Goal: Information Seeking & Learning: Understand process/instructions

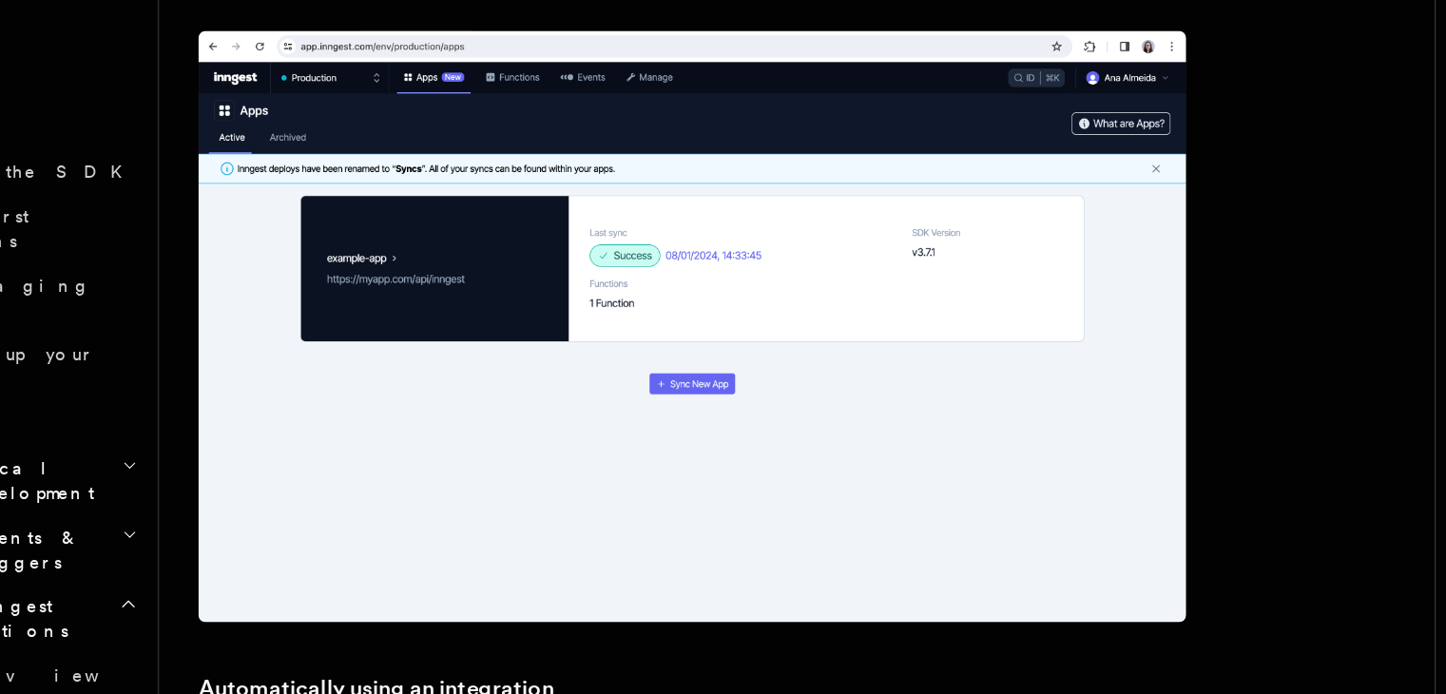
scroll to position [2054, 0]
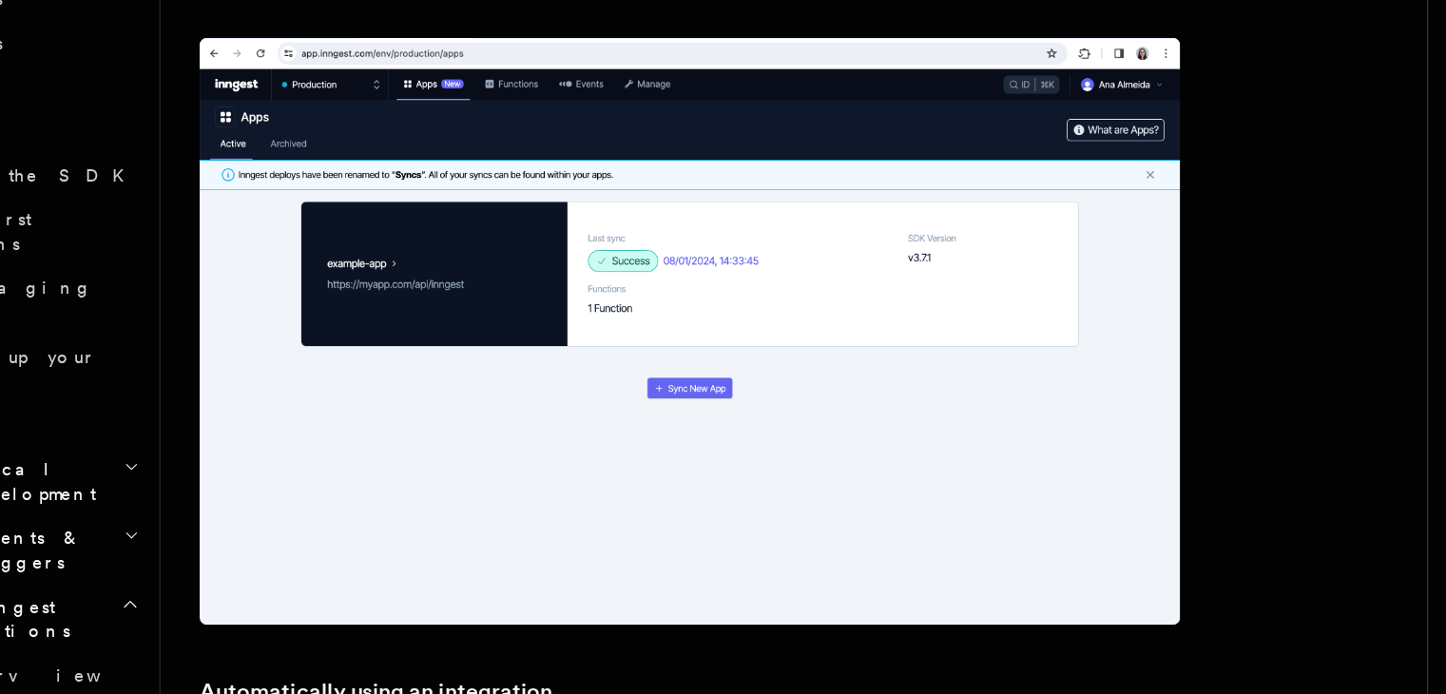
click at [458, 527] on img at bounding box center [646, 412] width 761 height 456
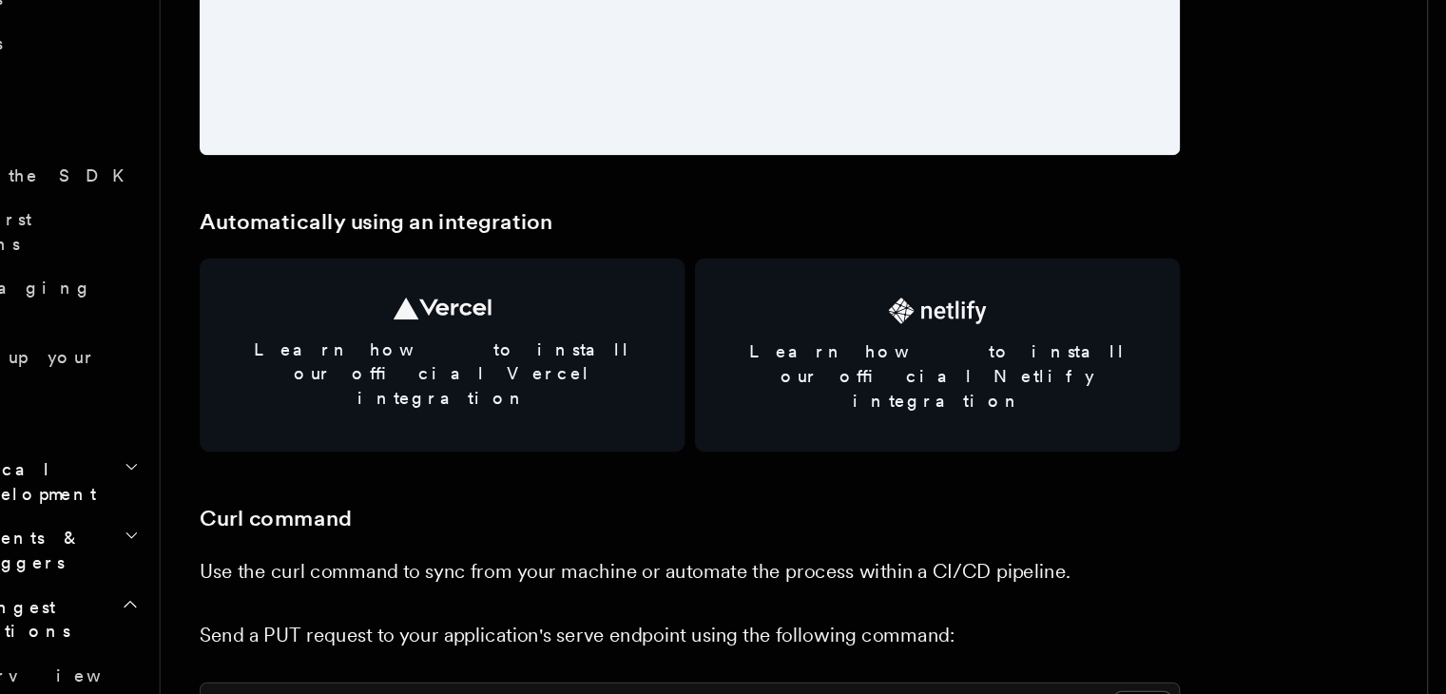
scroll to position [2418, 0]
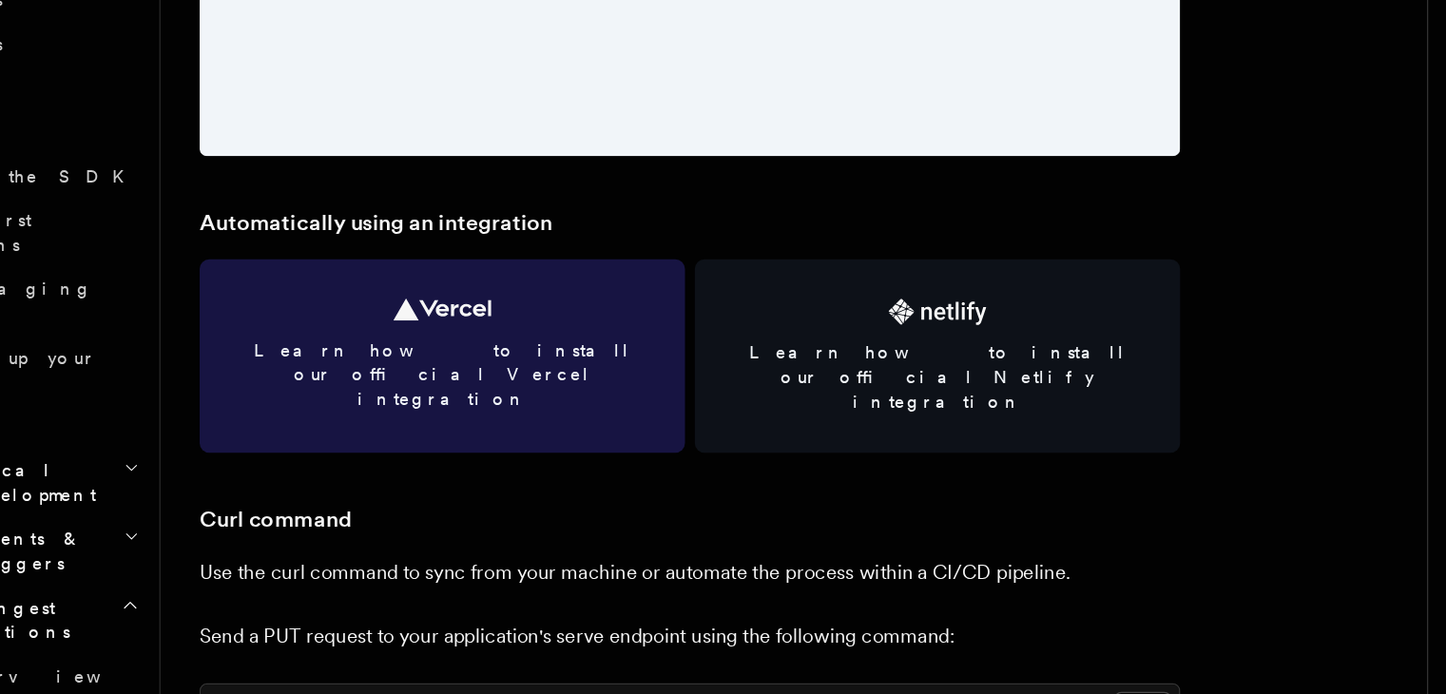
click at [516, 390] on link "Learn how to install our official Vercel integration" at bounding box center [454, 431] width 377 height 150
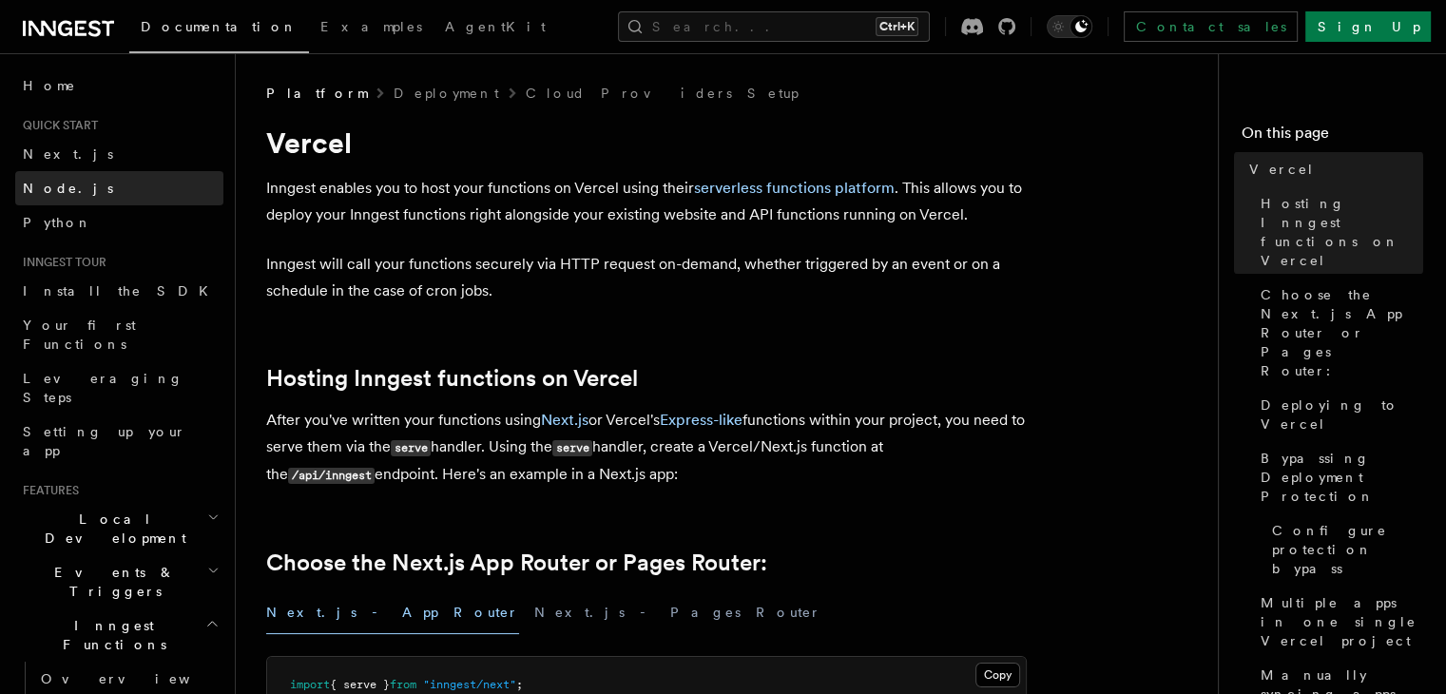
click at [126, 188] on link "Node.js" at bounding box center [119, 188] width 208 height 34
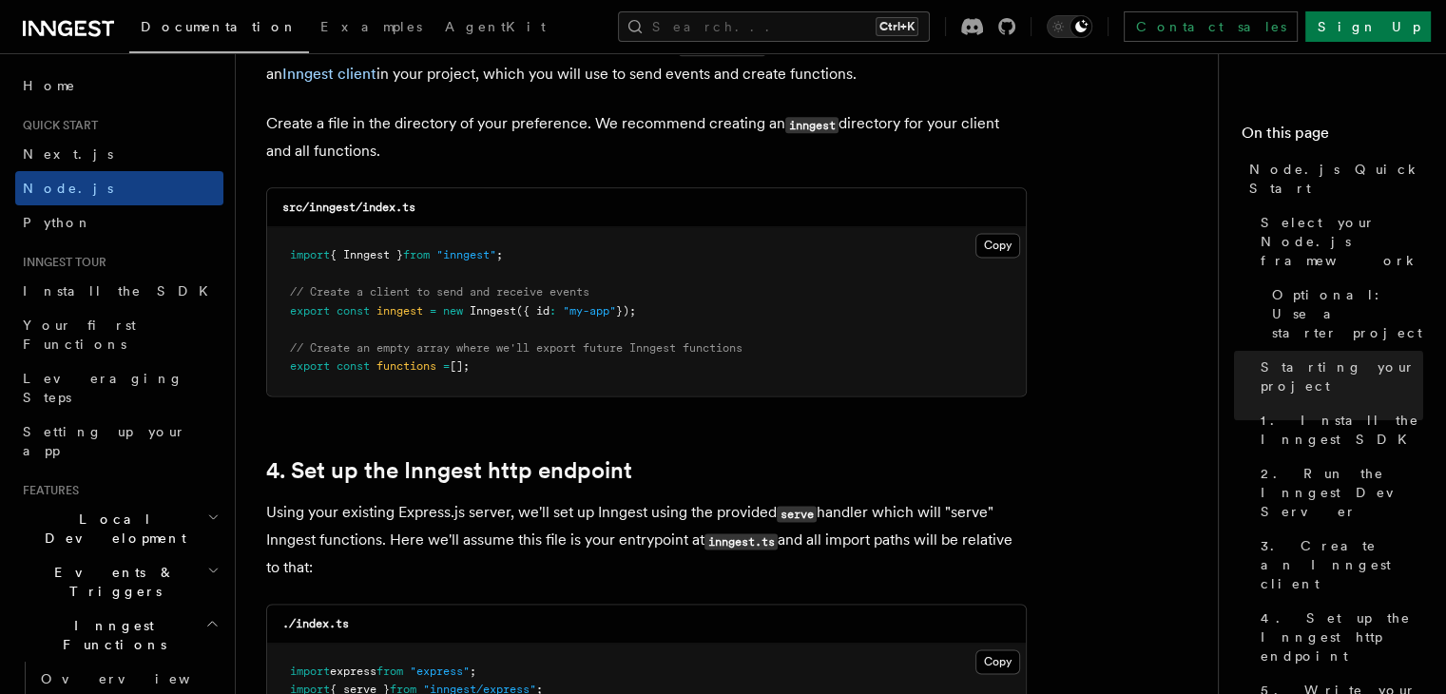
scroll to position [2507, 0]
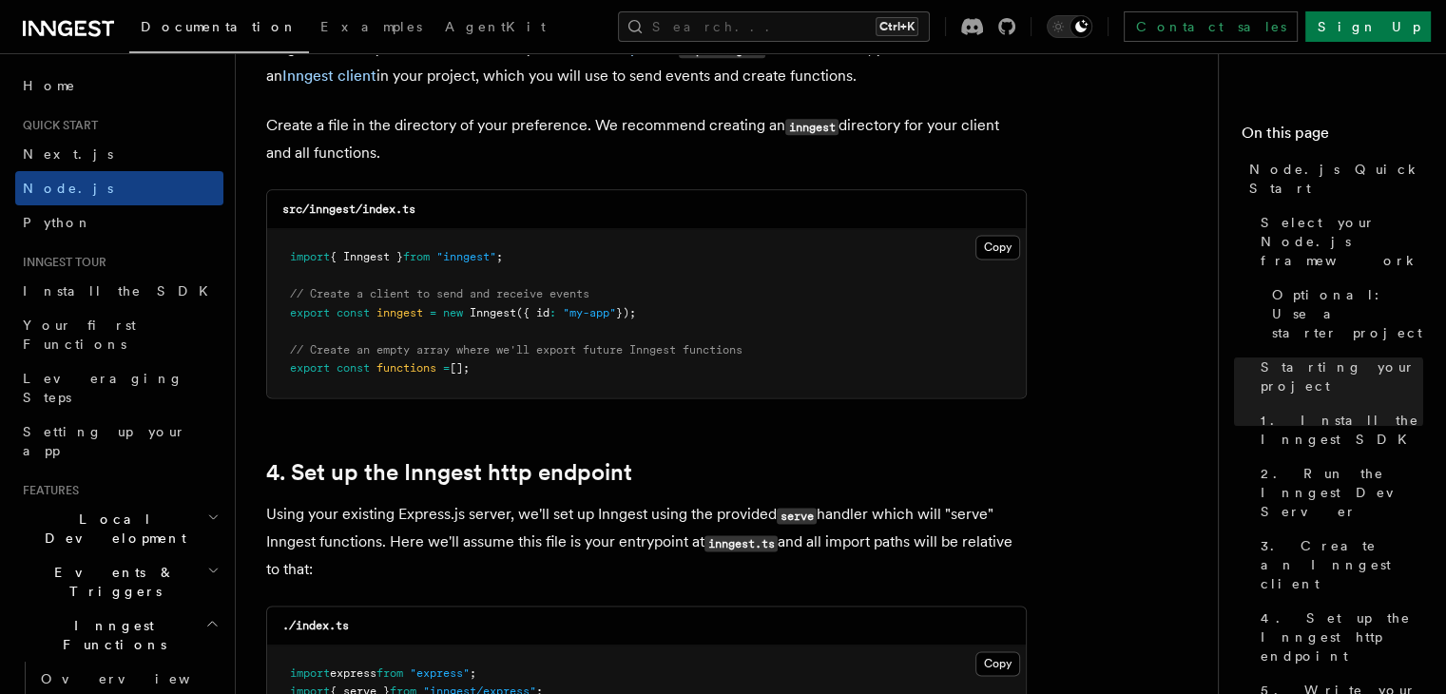
drag, startPoint x: 666, startPoint y: 308, endPoint x: 264, endPoint y: 313, distance: 401.3
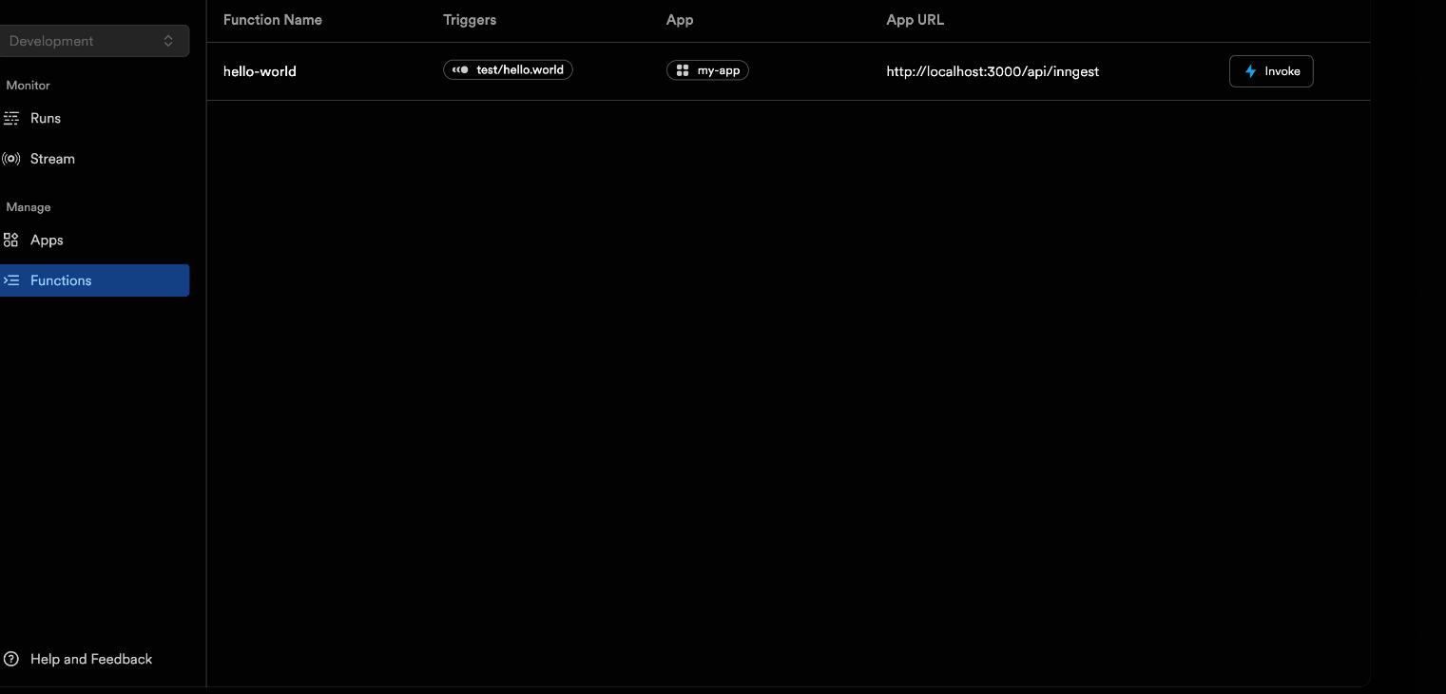
scroll to position [4730, 0]
